Goal: Information Seeking & Learning: Learn about a topic

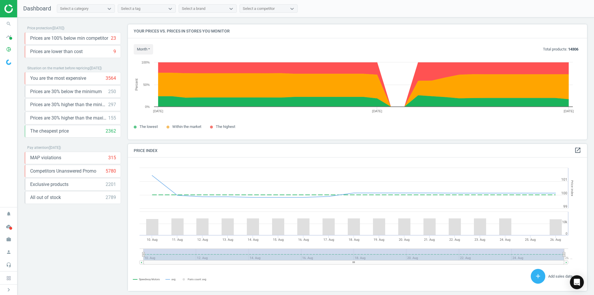
scroll to position [141, 463]
click at [10, 38] on span at bounding box center [10, 38] width 3 height 3
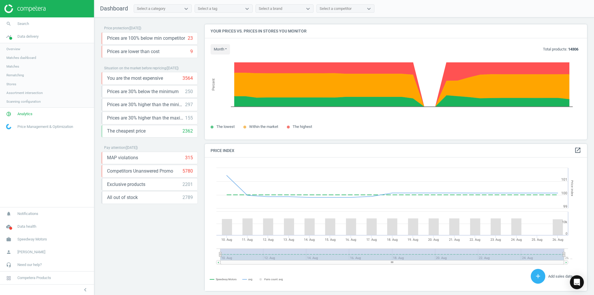
scroll to position [3, 3]
click at [22, 115] on span "Analytics" at bounding box center [24, 113] width 15 height 5
click at [14, 71] on span "Products" at bounding box center [13, 70] width 14 height 5
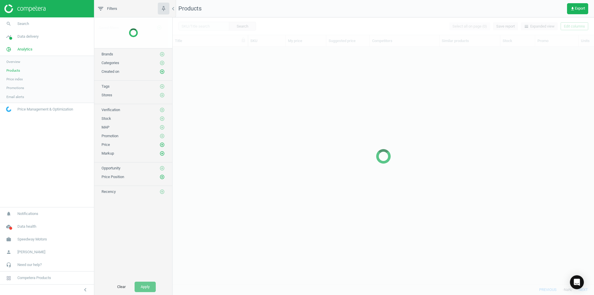
scroll to position [231, 418]
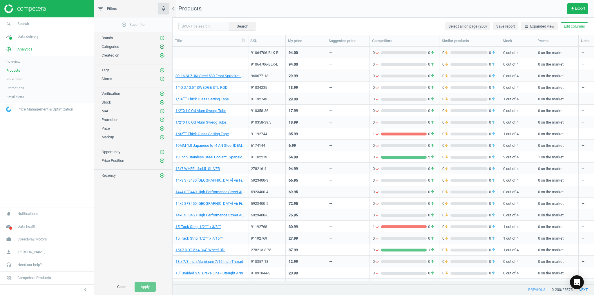
click at [163, 46] on icon "add_circle_outline" at bounding box center [161, 46] width 5 height 5
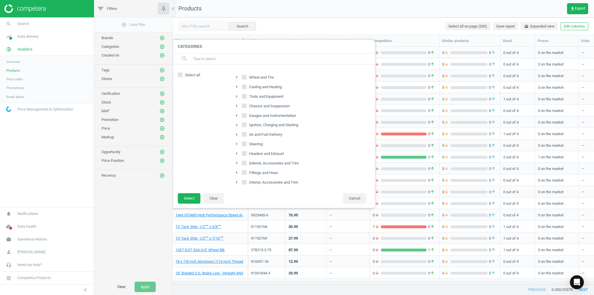
click at [209, 57] on input "text" at bounding box center [282, 58] width 178 height 9
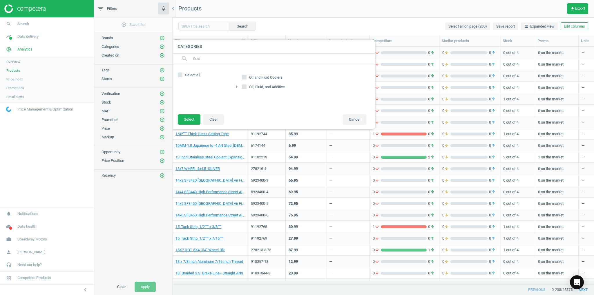
type input "fluid"
click at [242, 87] on icon at bounding box center [244, 86] width 5 height 5
click at [242, 87] on input "Oil, Fluid, and Additive" at bounding box center [244, 87] width 4 height 4
checkbox input "true"
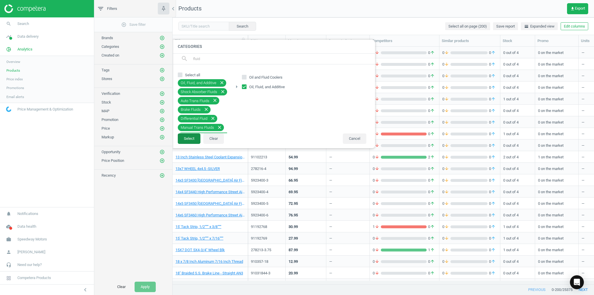
click at [188, 141] on button "Select" at bounding box center [189, 138] width 23 height 10
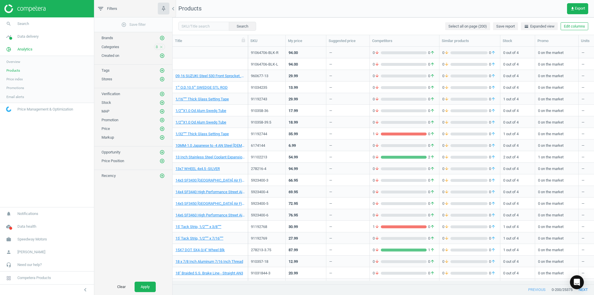
click at [134, 227] on div "add_circle_outline Save filter Brands add_circle_outline Categories 8 close Cre…" at bounding box center [133, 147] width 78 height 261
click at [574, 10] on span "get_app Export" at bounding box center [577, 8] width 15 height 5
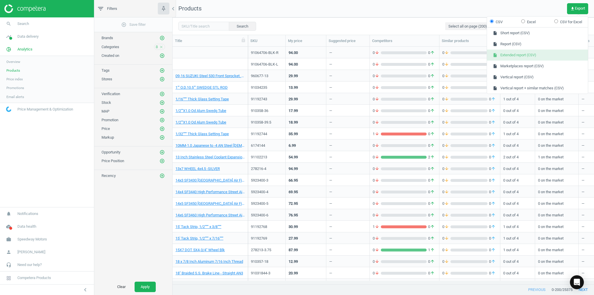
drag, startPoint x: 523, startPoint y: 56, endPoint x: 520, endPoint y: 56, distance: 3.8
click at [523, 56] on button "insert_drive_file Extended report (CSV)" at bounding box center [537, 55] width 101 height 11
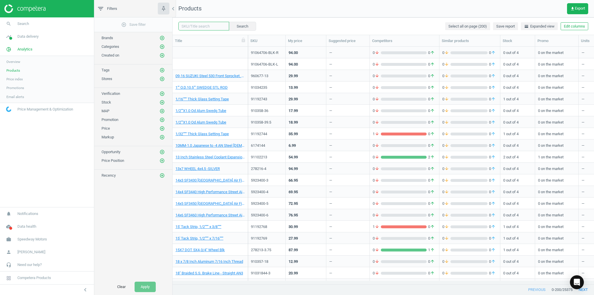
drag, startPoint x: 195, startPoint y: 26, endPoint x: 205, endPoint y: 25, distance: 9.4
click at [195, 26] on input "text" at bounding box center [203, 26] width 51 height 9
paste input "48410026"
type input "48410026"
click at [233, 26] on button "Search" at bounding box center [241, 26] width 27 height 9
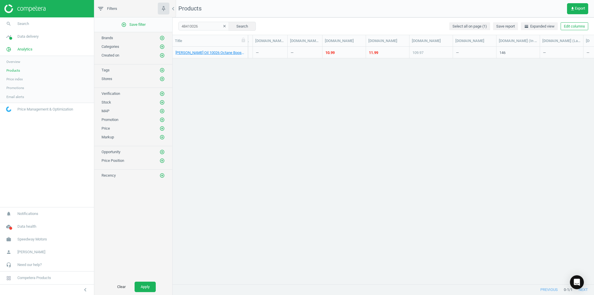
scroll to position [0, 638]
click at [329, 53] on div "10.99" at bounding box center [330, 52] width 9 height 5
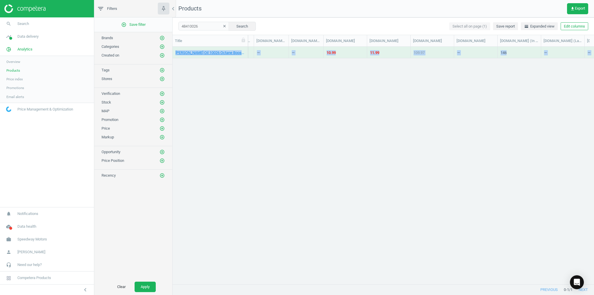
drag, startPoint x: 441, startPoint y: 280, endPoint x: 315, endPoint y: 264, distance: 126.2
click at [318, 280] on div "Title SKU My price Suggested price Competitors Similar products Stock Promo Uni…" at bounding box center [383, 159] width 421 height 249
drag, startPoint x: 263, startPoint y: 123, endPoint x: 226, endPoint y: 59, distance: 74.2
click at [260, 109] on div "Lucas Oil 10026 Octane Boost Fuel Additive, Case of 12 48410026 75.99 — 2 arrow…" at bounding box center [383, 164] width 421 height 234
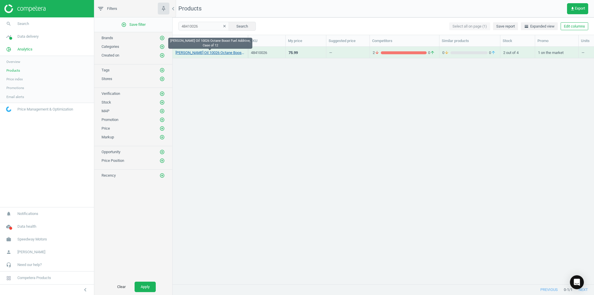
click at [194, 53] on link "[PERSON_NAME] Oil 10026 Octane Boost Fuel Additive, Case of 12" at bounding box center [209, 52] width 69 height 5
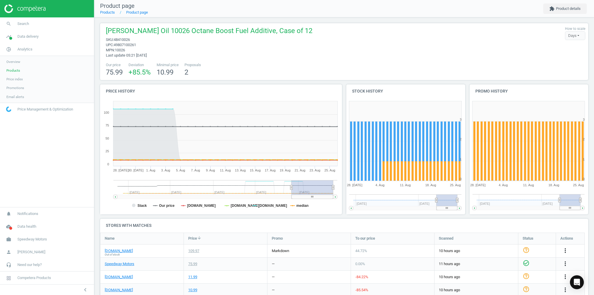
click at [129, 40] on span "48410026" at bounding box center [122, 39] width 16 height 4
copy span "48410026"
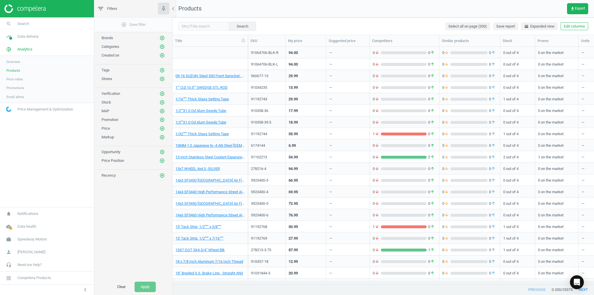
scroll to position [231, 418]
click at [139, 216] on div "add_circle_outline Save filter Brands add_circle_outline Categories add_circle_…" at bounding box center [133, 147] width 78 height 261
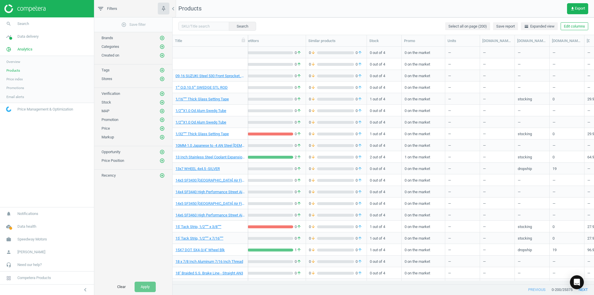
scroll to position [0, 133]
click at [162, 45] on icon "add_circle_outline" at bounding box center [161, 46] width 5 height 5
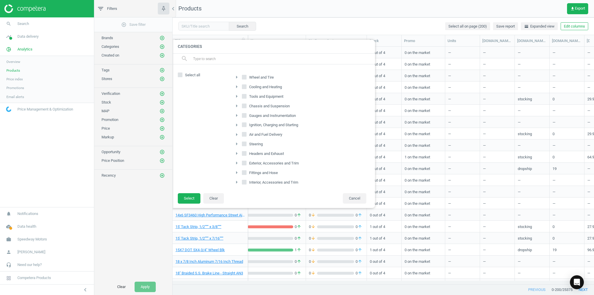
click at [216, 57] on input "text" at bounding box center [282, 58] width 178 height 9
type input "oil"
click at [235, 77] on icon "arrow_right" at bounding box center [236, 77] width 7 height 7
click at [235, 77] on icon "arrow_drop_down" at bounding box center [236, 77] width 7 height 7
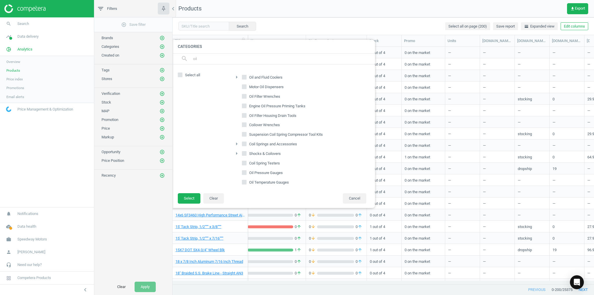
click at [234, 143] on icon "arrow_right" at bounding box center [236, 143] width 7 height 7
click at [234, 143] on icon "arrow_drop_down" at bounding box center [236, 143] width 7 height 7
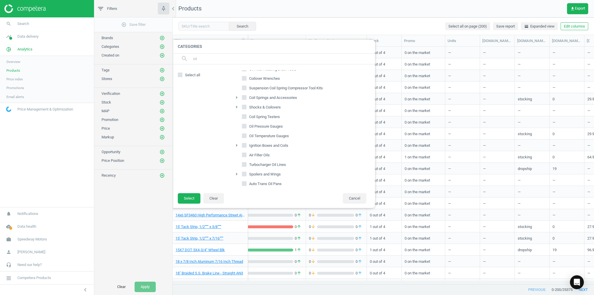
click at [236, 107] on icon "arrow_right" at bounding box center [236, 107] width 7 height 7
click at [236, 107] on icon "arrow_drop_down" at bounding box center [236, 107] width 7 height 7
click at [214, 59] on input "oil" at bounding box center [282, 58] width 178 height 9
drag, startPoint x: 207, startPoint y: 58, endPoint x: 191, endPoint y: 58, distance: 15.7
click at [191, 58] on div "search oil" at bounding box center [273, 59] width 203 height 11
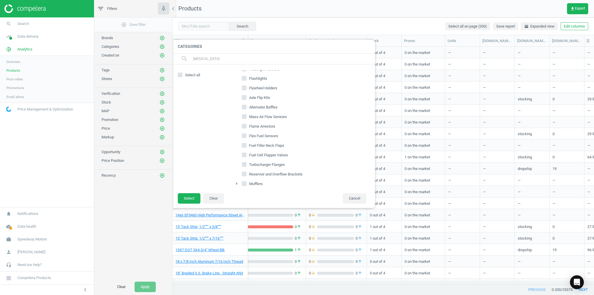
scroll to position [0, 0]
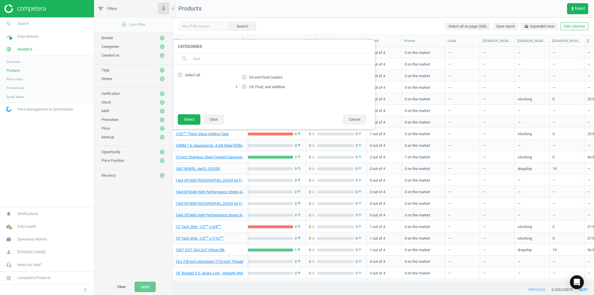
type input "fluid"
click at [235, 86] on icon "arrow_right" at bounding box center [236, 86] width 7 height 7
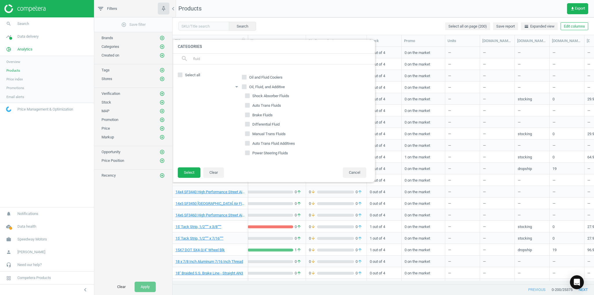
drag, startPoint x: 243, startPoint y: 86, endPoint x: 261, endPoint y: 99, distance: 22.9
click at [243, 86] on input "Oil, Fluid, and Additive" at bounding box center [244, 87] width 4 height 4
checkbox input "true"
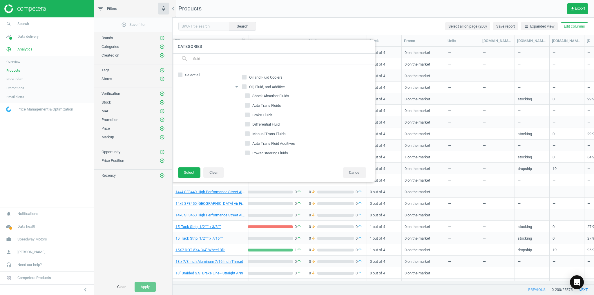
checkbox input "true"
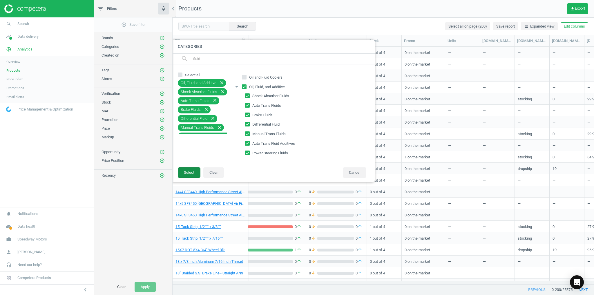
click at [184, 173] on button "Select" at bounding box center [189, 172] width 23 height 10
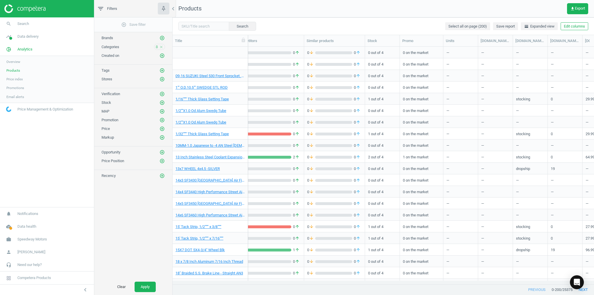
scroll to position [0, 137]
click at [151, 286] on button "Apply" at bounding box center [145, 287] width 21 height 10
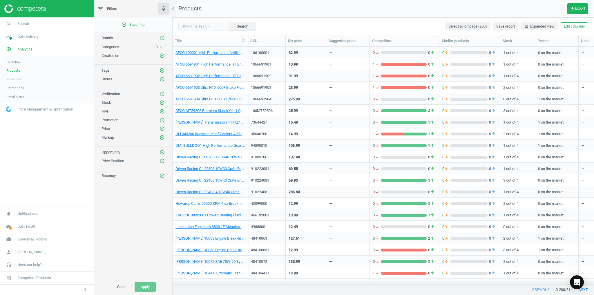
click at [160, 160] on icon "add_circle_outline" at bounding box center [161, 160] width 5 height 5
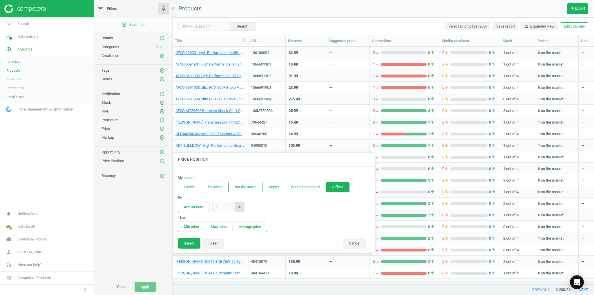
click at [339, 186] on button "Differs" at bounding box center [338, 187] width 24 height 10
click at [230, 207] on input "text" at bounding box center [223, 207] width 23 height 10
click at [226, 207] on input "text" at bounding box center [223, 207] width 23 height 10
click at [217, 207] on input "text" at bounding box center [223, 207] width 23 height 10
type input "5"
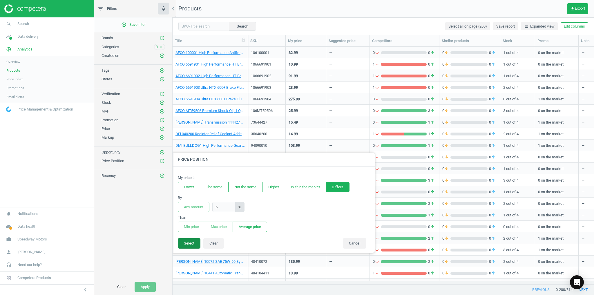
click at [187, 241] on button "Select" at bounding box center [189, 243] width 23 height 10
click at [240, 227] on button "Average price" at bounding box center [250, 227] width 35 height 10
click at [193, 242] on button "Select" at bounding box center [189, 243] width 23 height 10
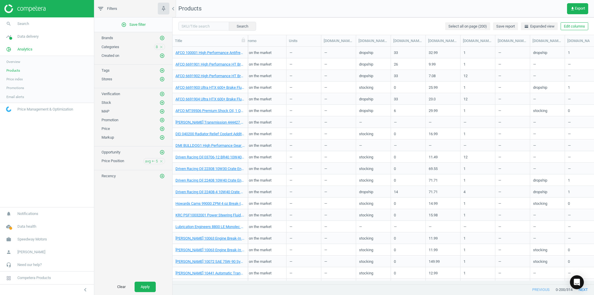
scroll to position [0, 293]
click at [482, 41] on div "[DOMAIN_NAME](units)" at bounding box center [477, 40] width 30 height 5
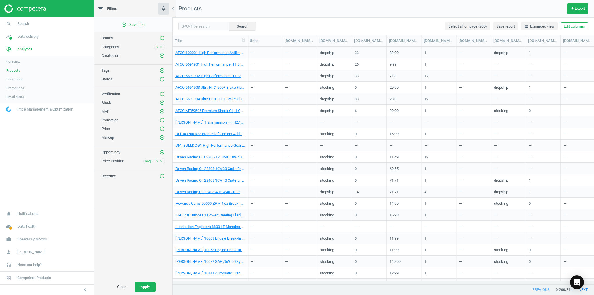
scroll to position [0, 346]
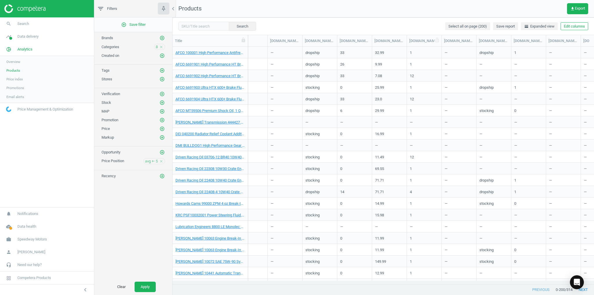
click at [431, 38] on div "[DOMAIN_NAME](units)" at bounding box center [424, 40] width 30 height 5
drag, startPoint x: 441, startPoint y: 39, endPoint x: 455, endPoint y: 41, distance: 14.4
click at [455, 41] on div at bounding box center [456, 40] width 6 height 11
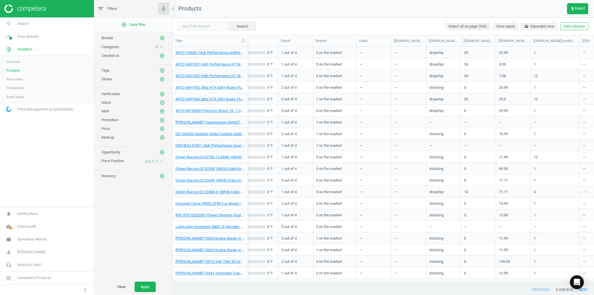
scroll to position [0, 220]
click at [17, 71] on span "Products" at bounding box center [13, 70] width 14 height 5
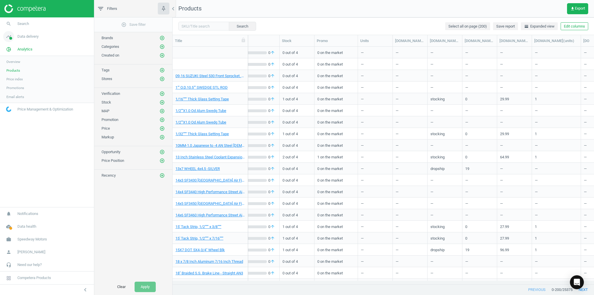
click at [25, 41] on link "timeline Data delivery" at bounding box center [47, 36] width 94 height 13
click at [12, 67] on span "Matches" at bounding box center [12, 66] width 13 height 5
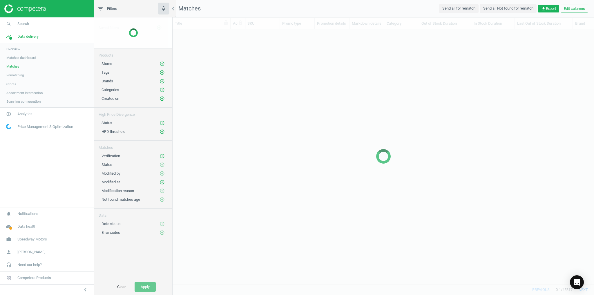
scroll to position [248, 418]
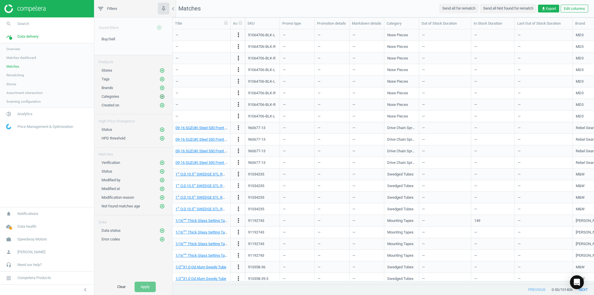
click at [162, 97] on icon "add_circle_outline" at bounding box center [161, 96] width 5 height 5
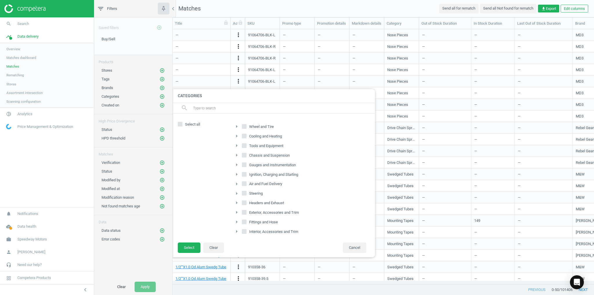
click at [195, 107] on input "text" at bounding box center [282, 108] width 178 height 9
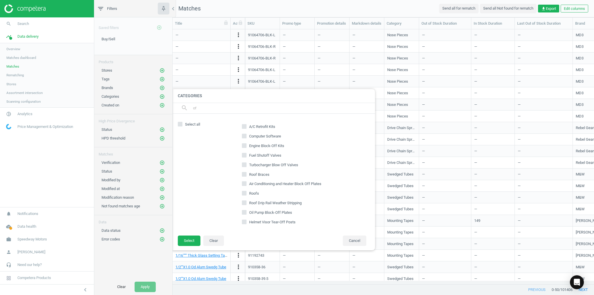
type input "o"
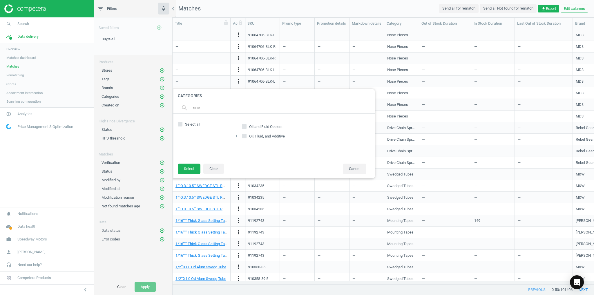
type input "fluid"
click at [242, 135] on icon at bounding box center [244, 136] width 5 height 5
click at [242, 135] on input "Oil, Fluid, and Additive" at bounding box center [244, 136] width 4 height 4
checkbox input "true"
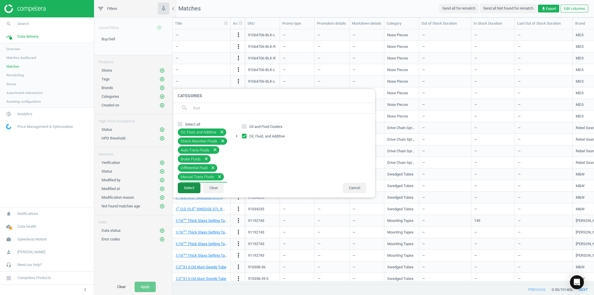
click at [184, 188] on button "Select" at bounding box center [189, 188] width 23 height 10
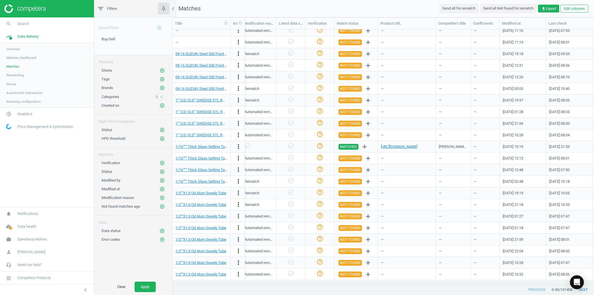
scroll to position [0, 0]
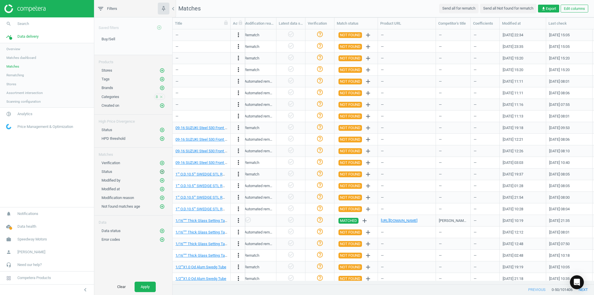
click at [162, 170] on icon "add_circle_outline" at bounding box center [161, 171] width 5 height 5
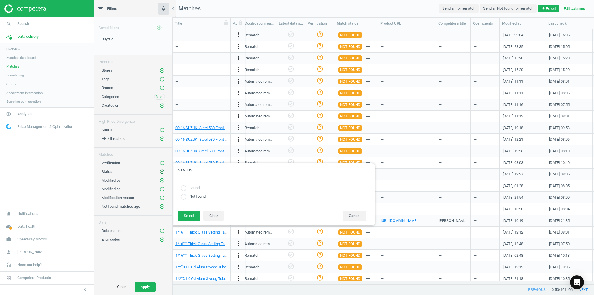
click at [162, 170] on icon "add_circle_outline" at bounding box center [161, 171] width 5 height 5
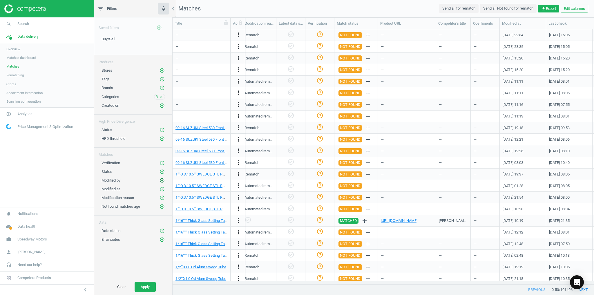
click at [162, 178] on icon "add_circle_outline" at bounding box center [161, 180] width 5 height 5
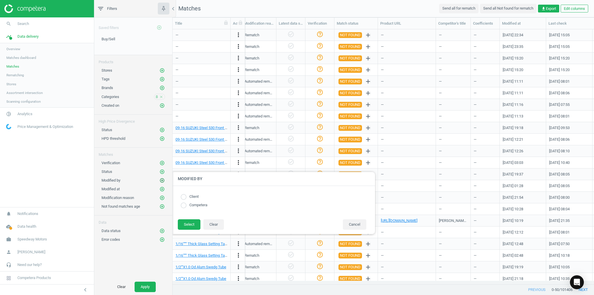
click at [162, 178] on icon "add_circle_outline" at bounding box center [161, 180] width 5 height 5
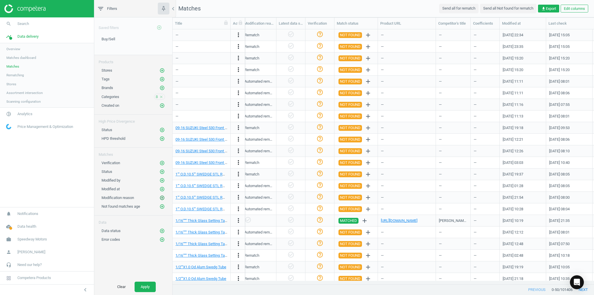
click at [162, 196] on icon "add_circle_outline" at bounding box center [161, 197] width 5 height 5
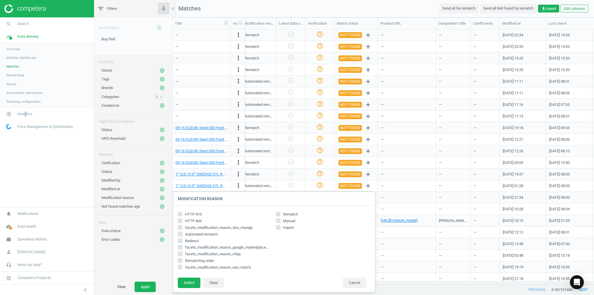
click at [26, 117] on link "pie_chart_outlined Analytics" at bounding box center [47, 114] width 94 height 13
click at [17, 69] on span "Products" at bounding box center [13, 70] width 14 height 5
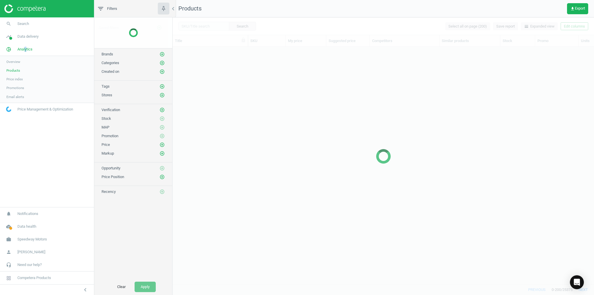
scroll to position [231, 418]
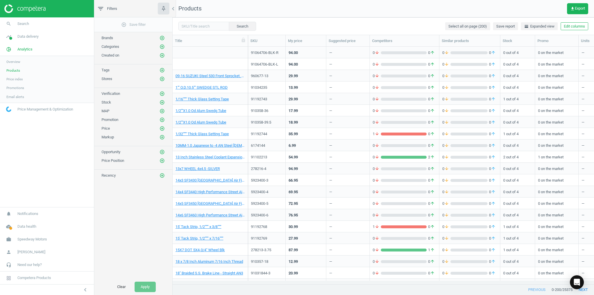
click at [132, 150] on div "Opportunity add_circle_outline" at bounding box center [133, 152] width 64 height 6
click at [163, 150] on icon "add_circle_outline" at bounding box center [161, 151] width 5 height 5
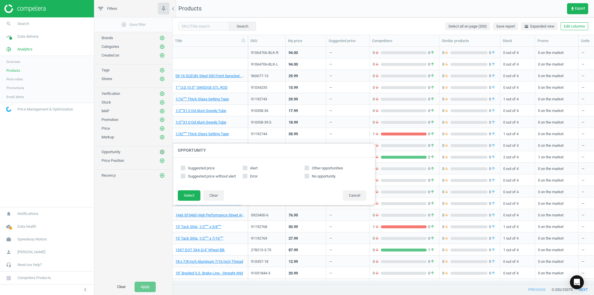
click at [163, 150] on icon "add_circle_outline" at bounding box center [161, 151] width 5 height 5
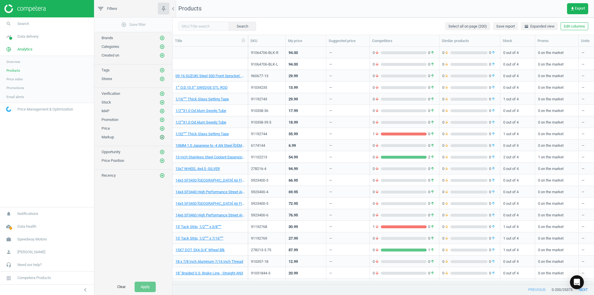
click at [164, 135] on icon "add_circle_outline" at bounding box center [161, 137] width 5 height 5
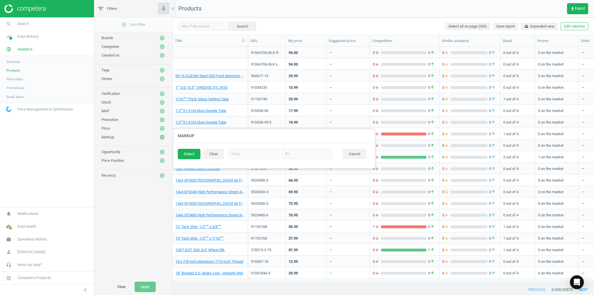
click at [164, 135] on icon "add_circle_outline" at bounding box center [161, 137] width 5 height 5
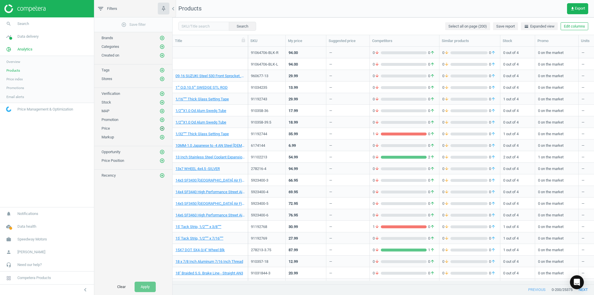
click at [164, 128] on icon "add_circle_outline" at bounding box center [161, 128] width 5 height 5
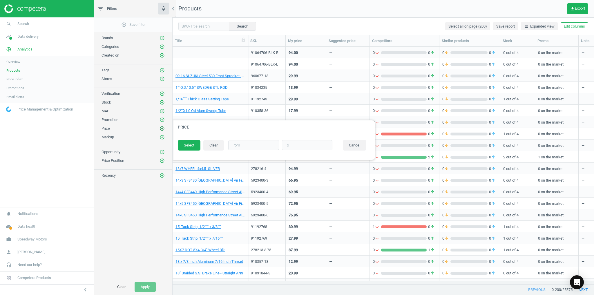
click at [163, 129] on icon "add_circle_outline" at bounding box center [161, 128] width 5 height 5
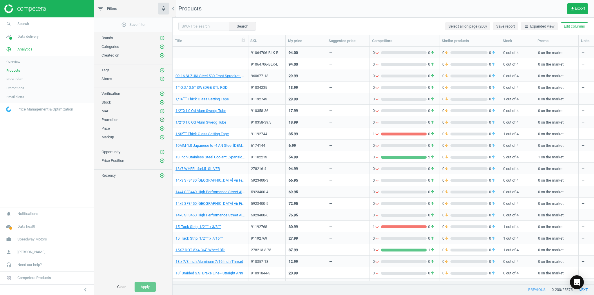
click at [164, 118] on icon "add_circle_outline" at bounding box center [161, 119] width 5 height 5
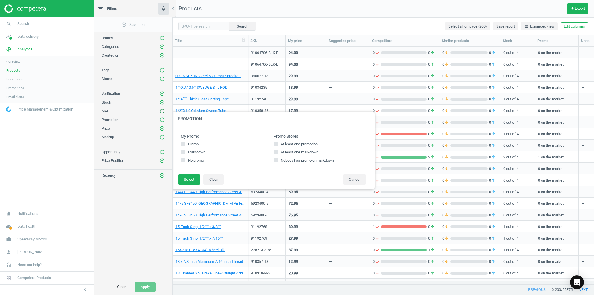
click at [161, 108] on icon "add_circle_outline" at bounding box center [161, 110] width 5 height 5
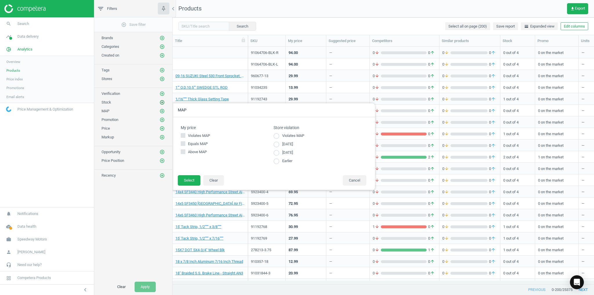
click at [161, 103] on icon "add_circle_outline" at bounding box center [161, 102] width 5 height 5
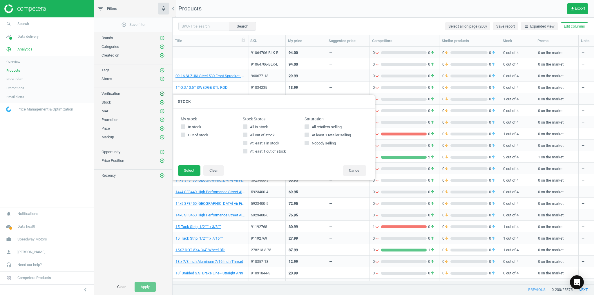
click at [161, 92] on icon "add_circle_outline" at bounding box center [161, 93] width 5 height 5
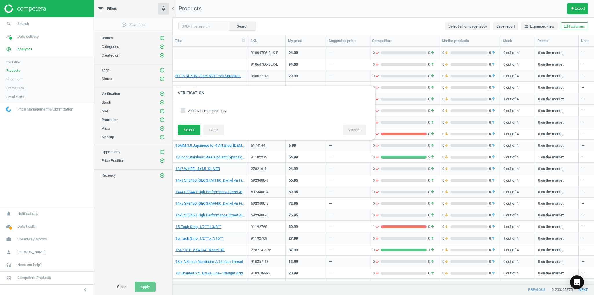
click at [184, 109] on input "Approved matches only" at bounding box center [183, 110] width 4 height 4
checkbox input "true"
click at [186, 131] on button "Select" at bounding box center [189, 130] width 23 height 10
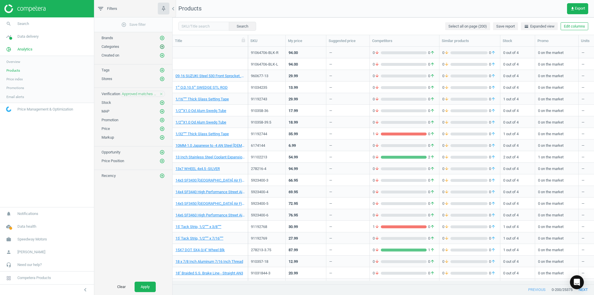
drag, startPoint x: 159, startPoint y: 47, endPoint x: 162, endPoint y: 46, distance: 3.2
click at [159, 47] on div "Categories add_circle_outline" at bounding box center [133, 47] width 64 height 6
click at [163, 46] on icon "add_circle_outline" at bounding box center [161, 46] width 5 height 5
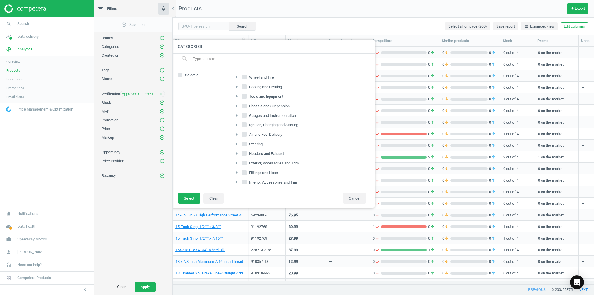
click at [208, 59] on input "text" at bounding box center [282, 58] width 178 height 9
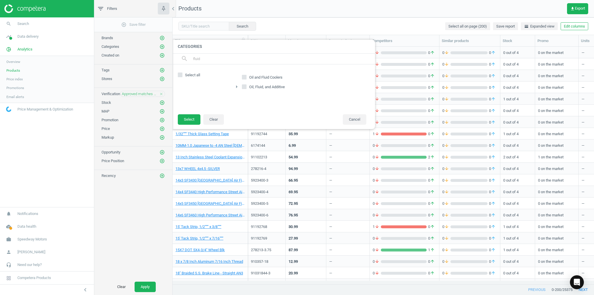
type input "fluid"
click at [240, 87] on div "arrow_right" at bounding box center [237, 87] width 9 height 8
click at [243, 86] on input "Oil, Fluid, and Additive" at bounding box center [244, 87] width 4 height 4
checkbox input "true"
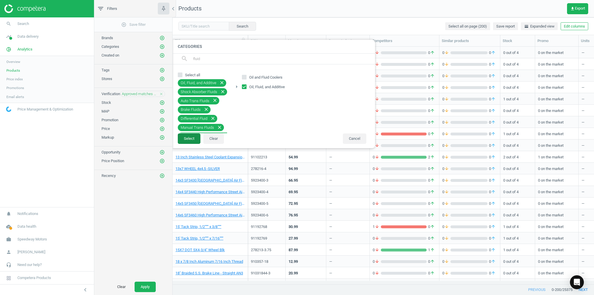
click at [185, 136] on button "Select" at bounding box center [189, 138] width 23 height 10
